Goal: Task Accomplishment & Management: Use online tool/utility

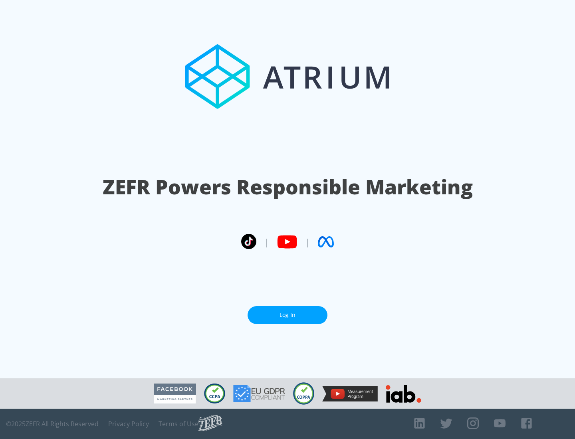
click at [287, 312] on link "Log In" at bounding box center [288, 315] width 80 height 18
